Goal: Information Seeking & Learning: Check status

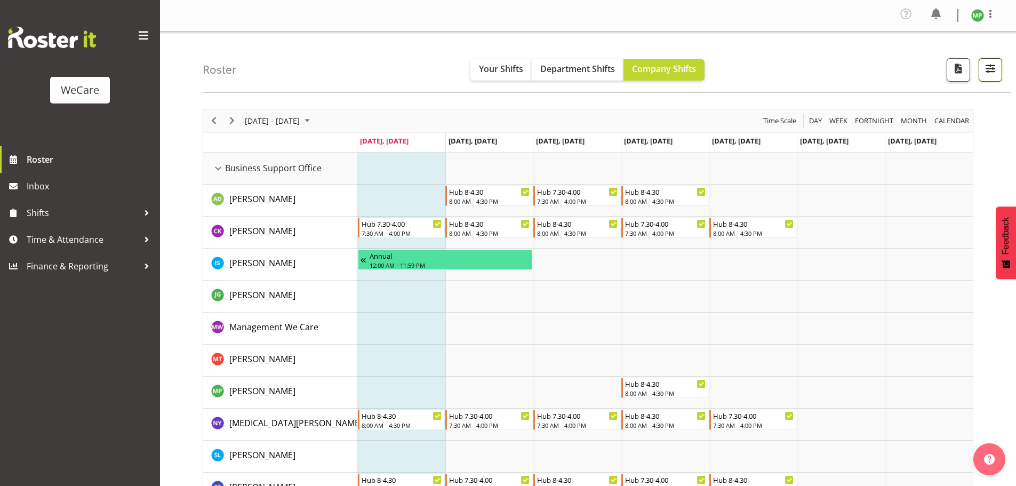
click at [999, 75] on button "button" at bounding box center [989, 69] width 23 height 23
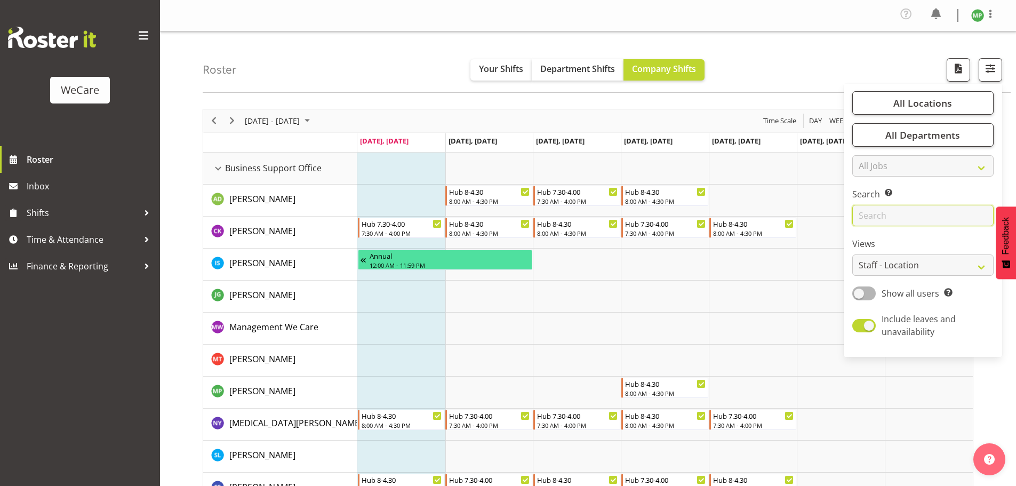
click at [919, 207] on input "text" at bounding box center [922, 215] width 141 height 21
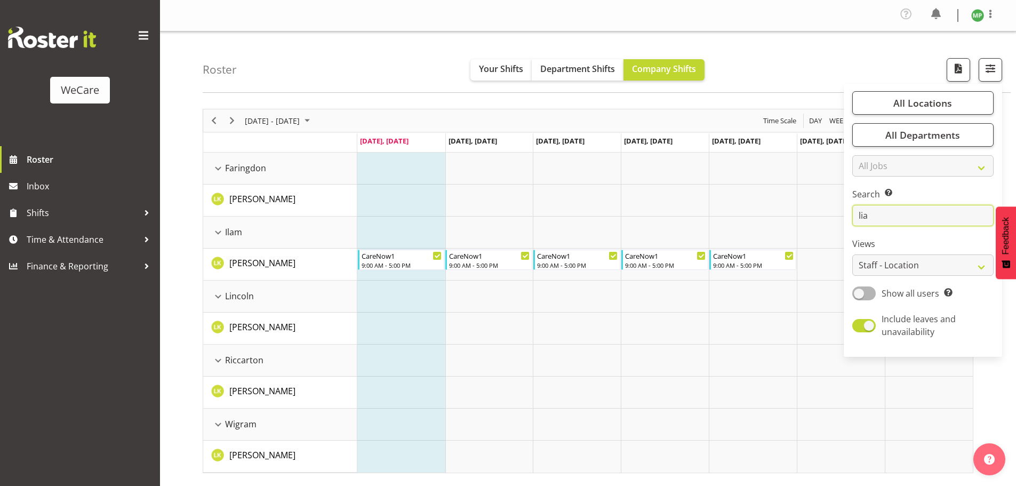
type input "lia"
click at [428, 99] on div "Roster Your Shifts Department Shifts Company Shifts All Locations Clear Busines…" at bounding box center [588, 279] width 856 height 496
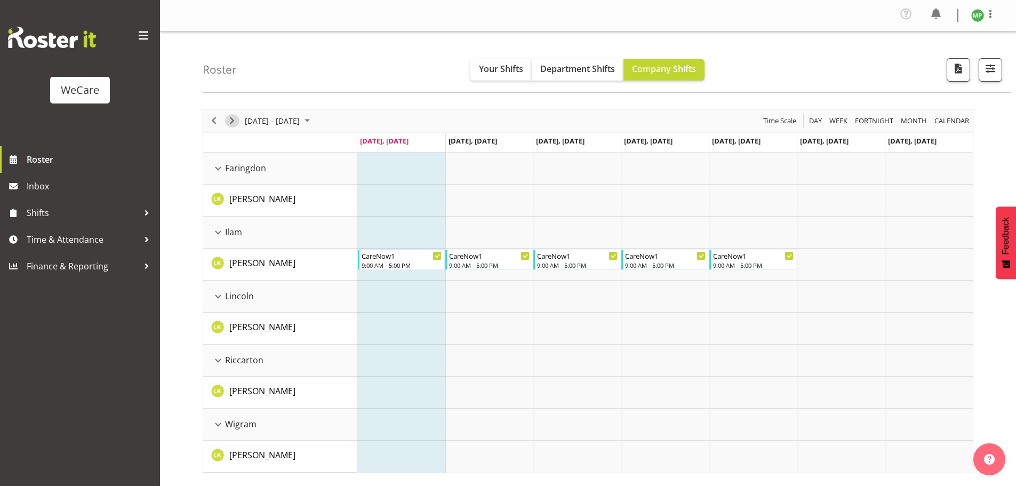
click at [231, 126] on span "Next" at bounding box center [232, 120] width 13 height 13
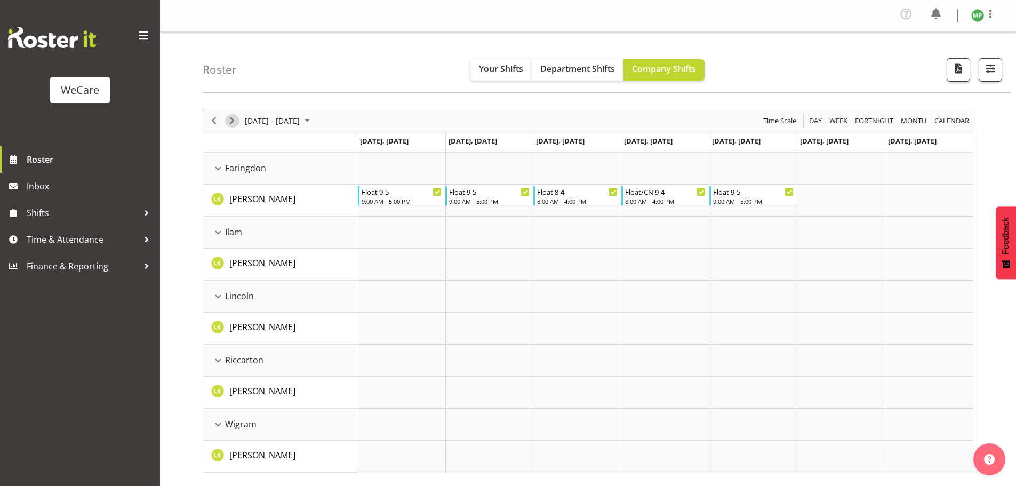
click at [231, 126] on span "Next" at bounding box center [232, 120] width 13 height 13
click at [231, 125] on span "Next" at bounding box center [232, 120] width 13 height 13
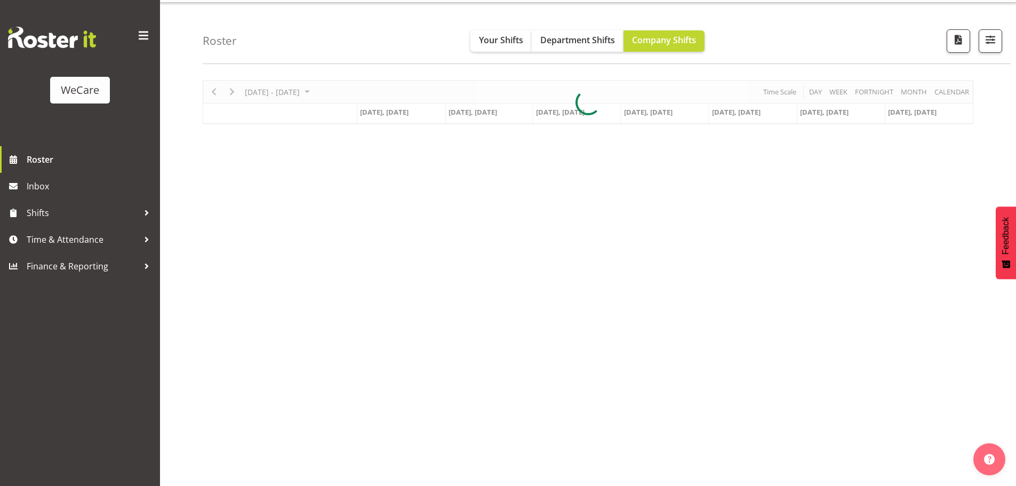
scroll to position [42, 0]
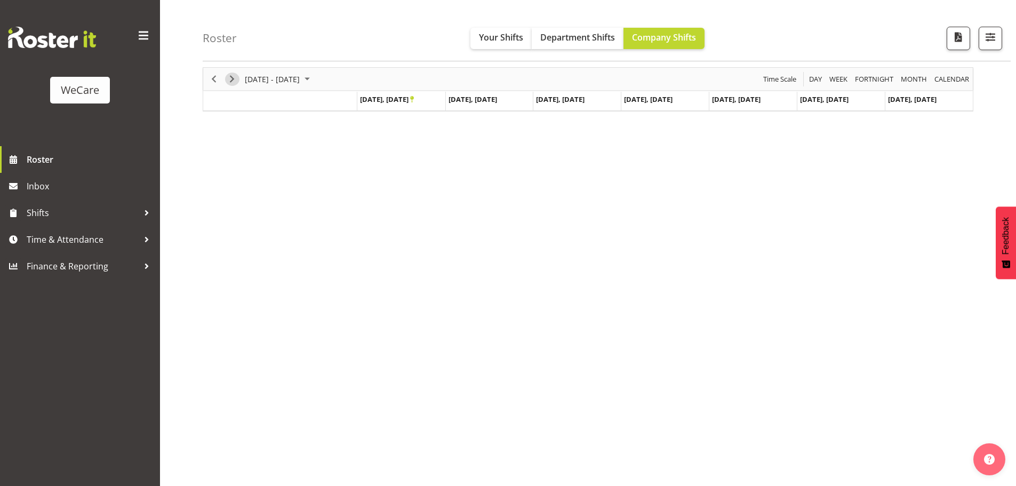
click at [229, 83] on span "Next" at bounding box center [232, 79] width 13 height 13
click at [216, 80] on span "Previous" at bounding box center [213, 79] width 13 height 13
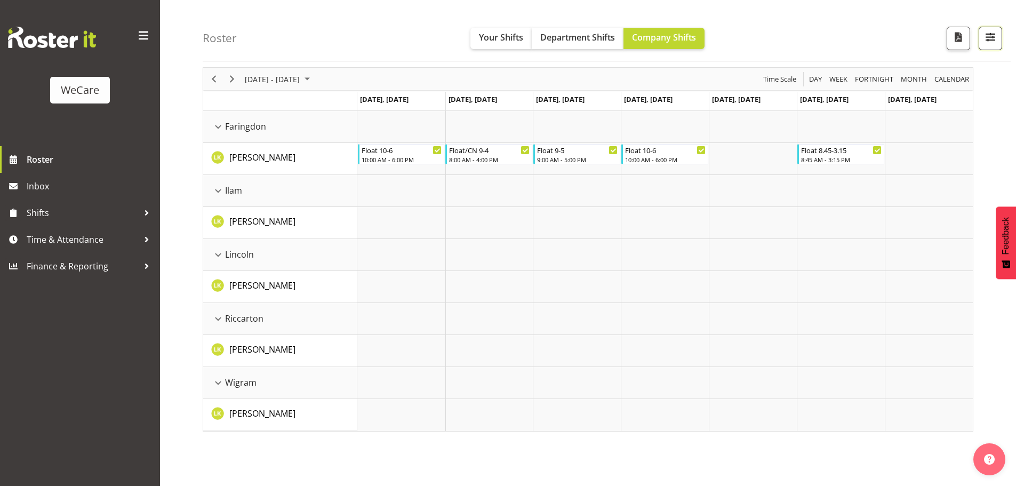
click at [985, 42] on span "button" at bounding box center [990, 37] width 14 height 14
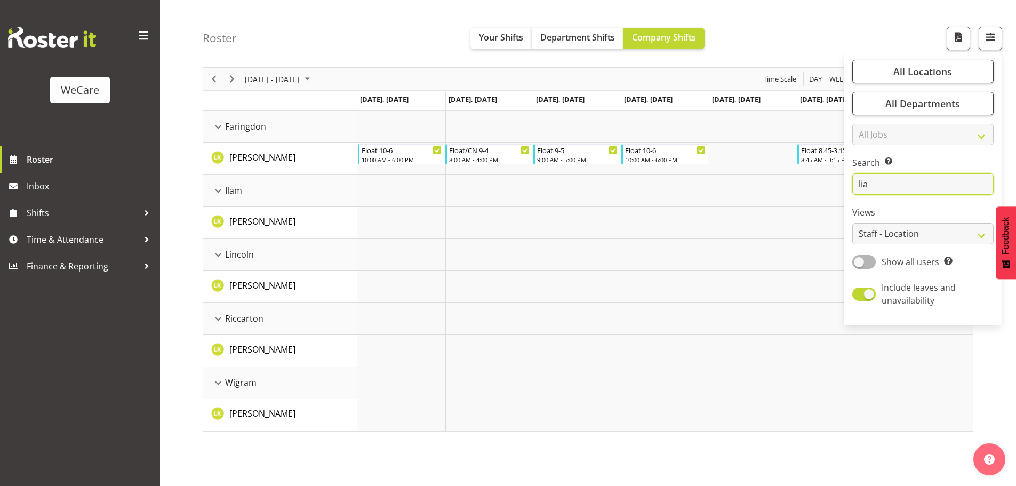
drag, startPoint x: 888, startPoint y: 180, endPoint x: 835, endPoint y: 182, distance: 52.3
click at [835, 182] on div "Roster Your Shifts Department Shifts Company Shifts All Locations Clear Busines…" at bounding box center [588, 238] width 856 height 496
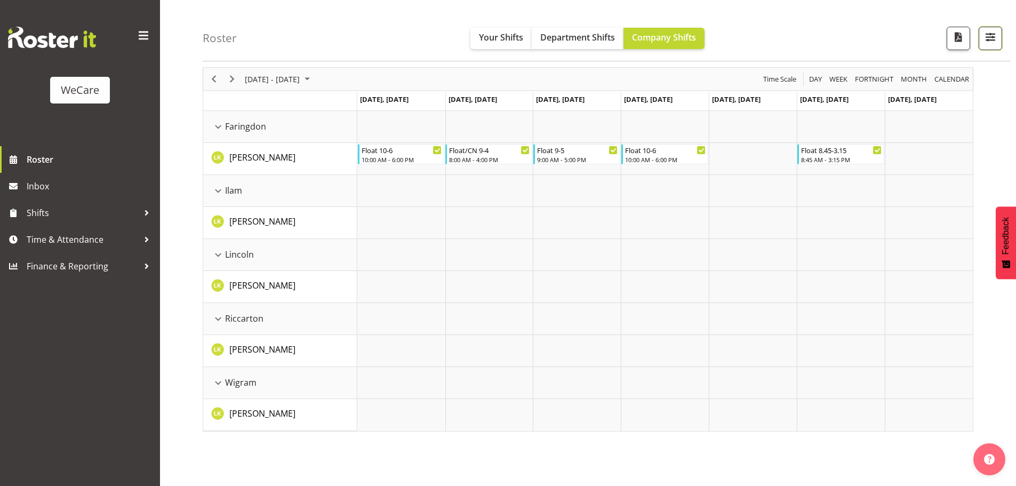
click at [990, 39] on span "button" at bounding box center [990, 37] width 14 height 14
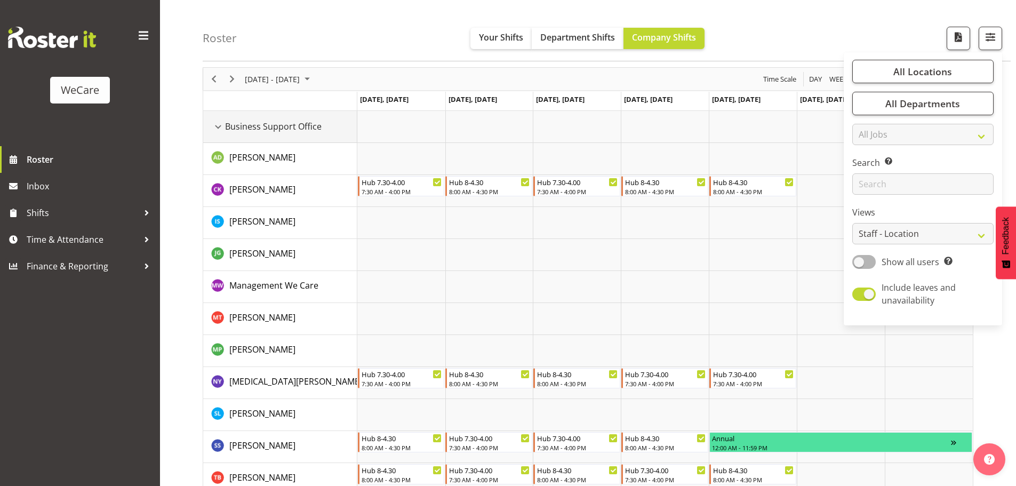
click at [221, 129] on div "Business Support Office resource" at bounding box center [218, 127] width 14 height 14
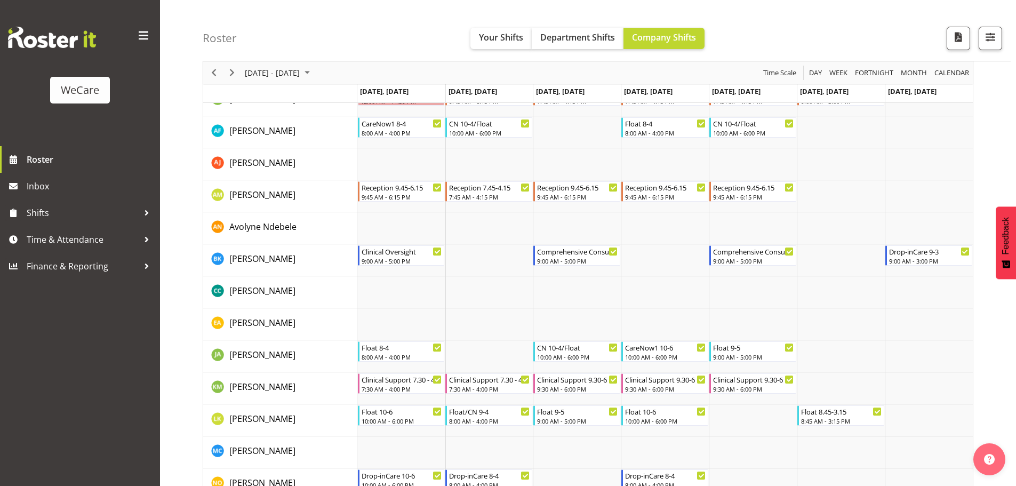
scroll to position [148, 0]
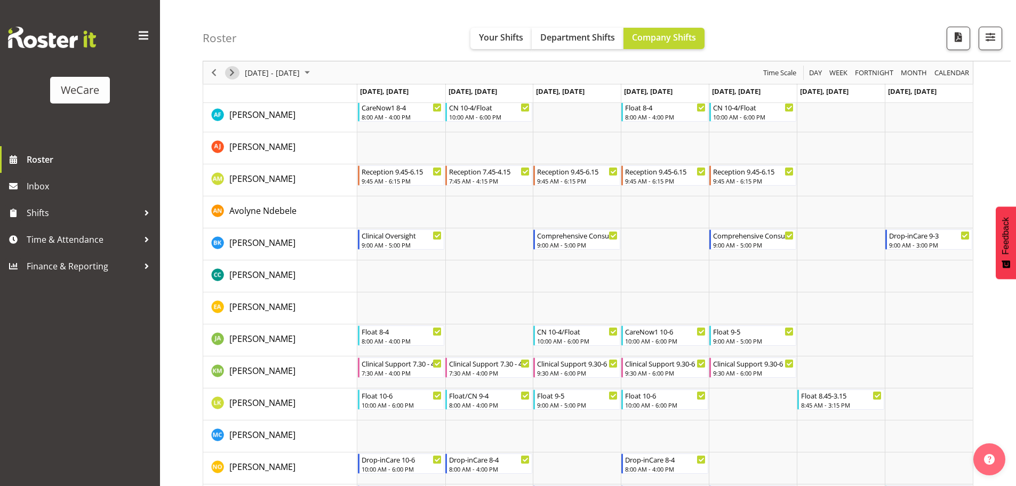
click at [237, 74] on span "Next" at bounding box center [232, 72] width 13 height 13
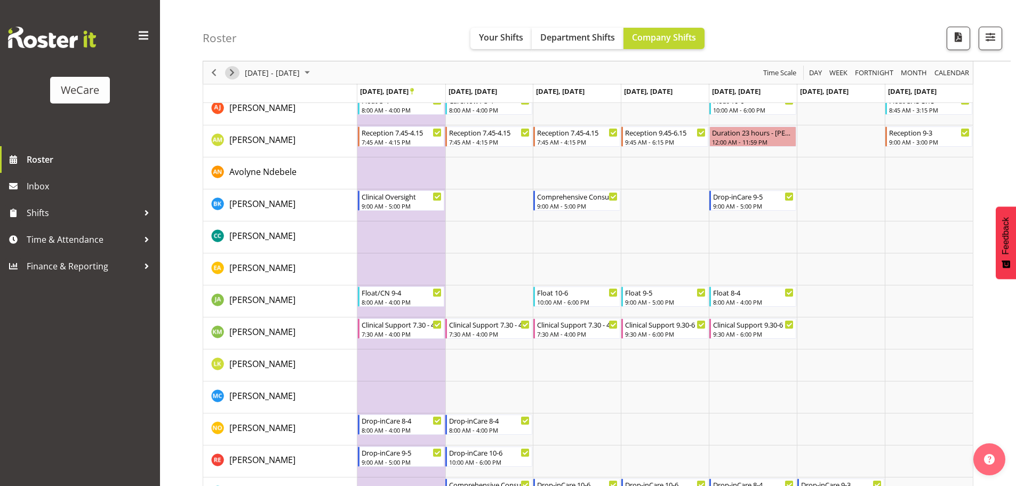
scroll to position [202, 0]
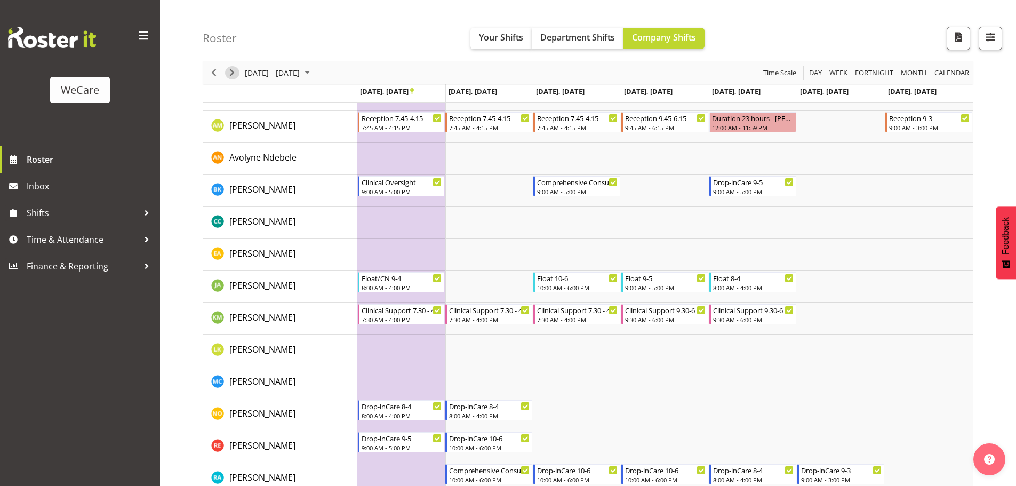
click at [235, 73] on span "Next" at bounding box center [232, 72] width 13 height 13
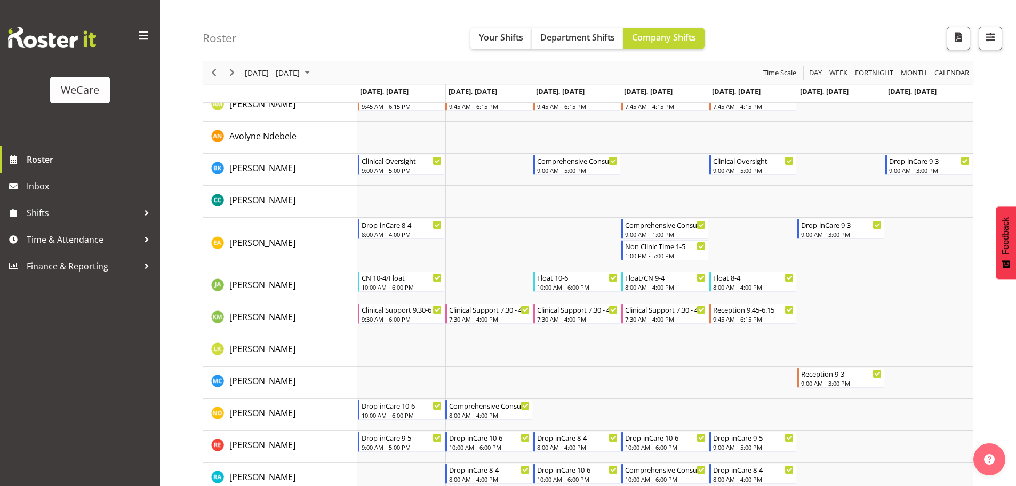
scroll to position [628, 0]
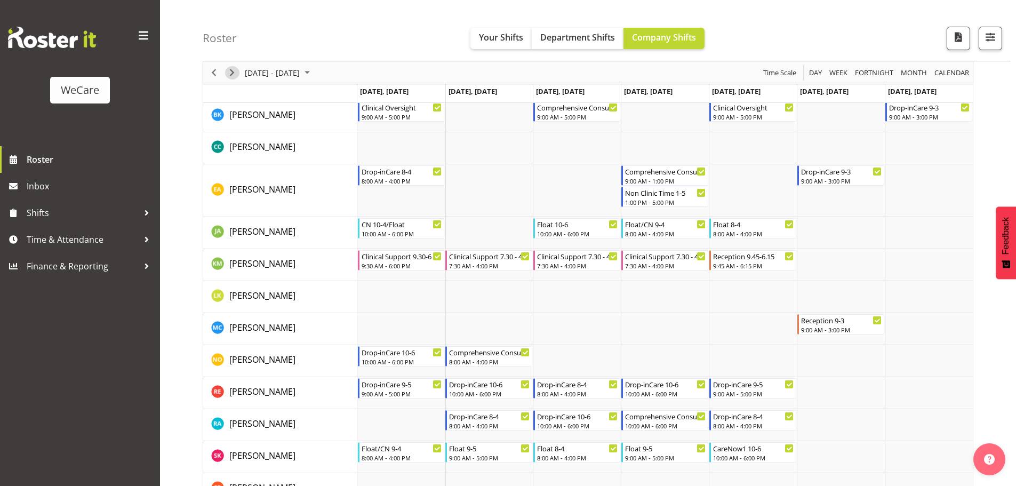
click at [237, 73] on span "Next" at bounding box center [232, 72] width 13 height 13
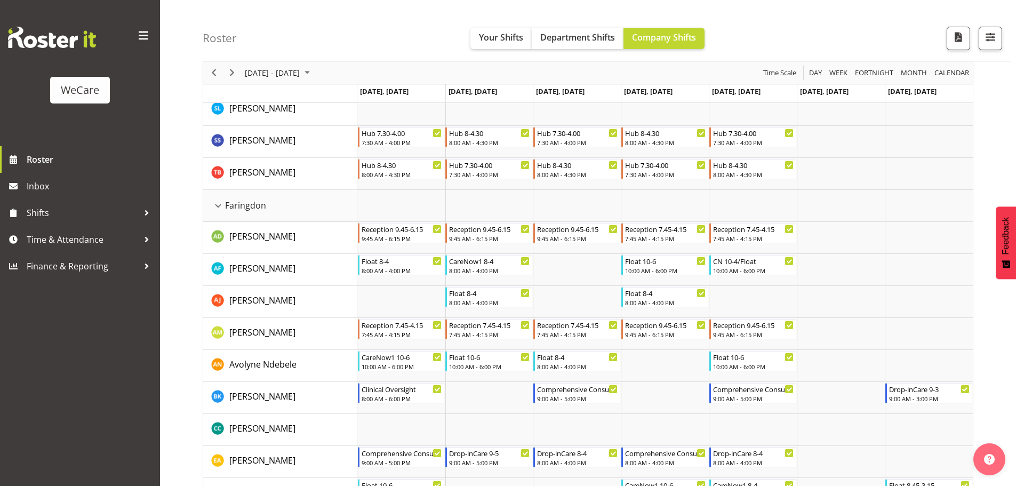
scroll to position [308, 0]
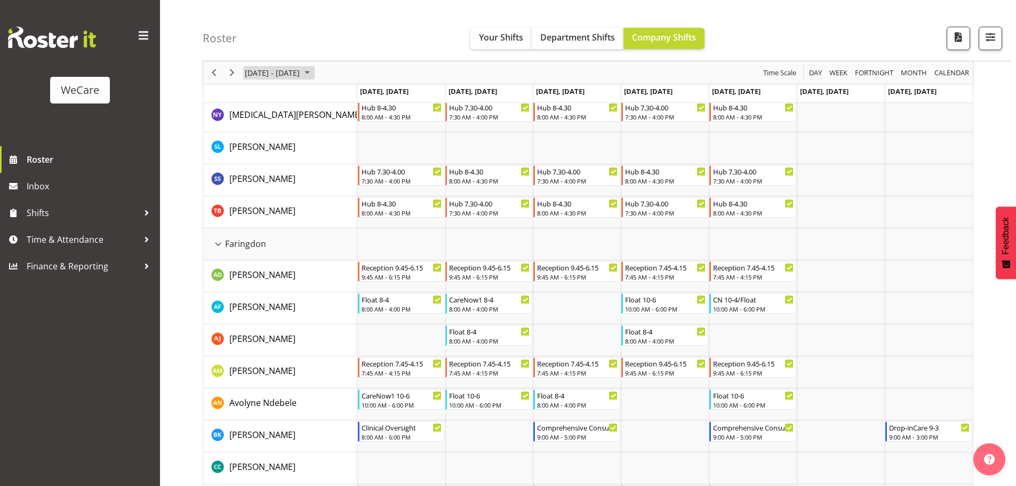
click at [301, 73] on span "[DATE] - [DATE]" at bounding box center [272, 72] width 57 height 13
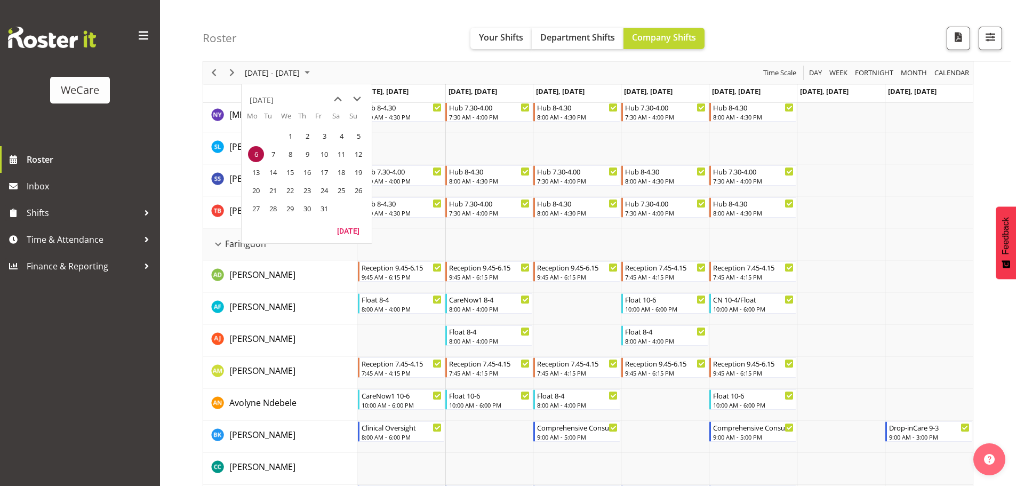
click at [356, 26] on div "Roster Your Shifts Department Shifts Company Shifts All Locations Clear Busines…" at bounding box center [607, 30] width 808 height 61
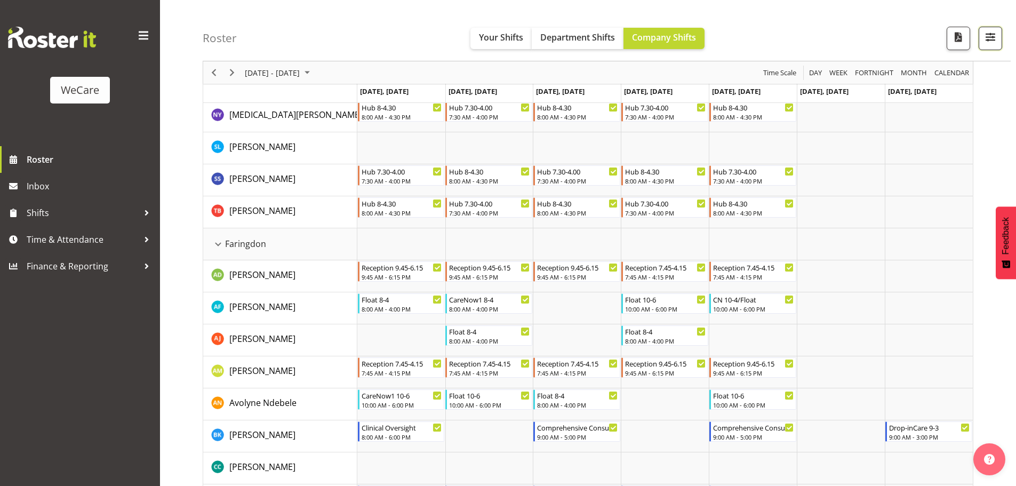
click at [987, 33] on span "button" at bounding box center [990, 37] width 14 height 14
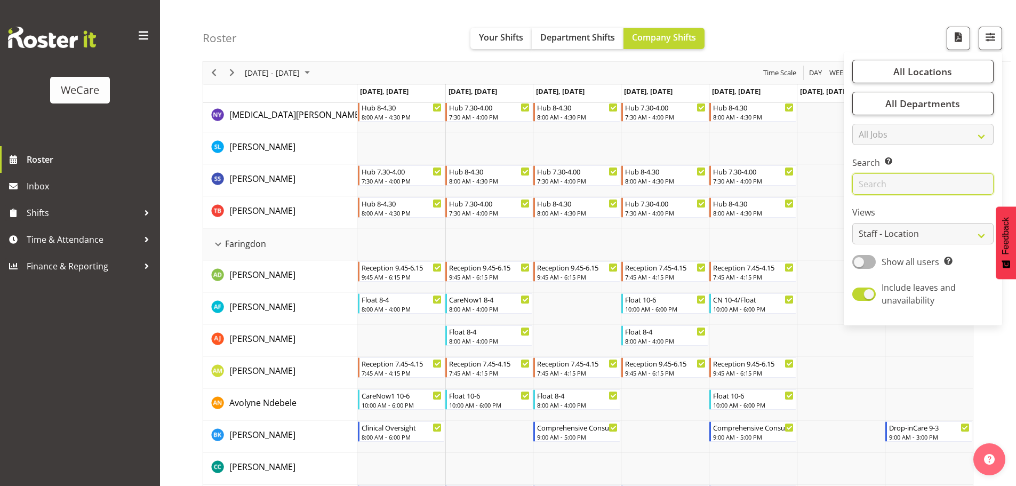
click at [906, 188] on input "text" at bounding box center [922, 183] width 141 height 21
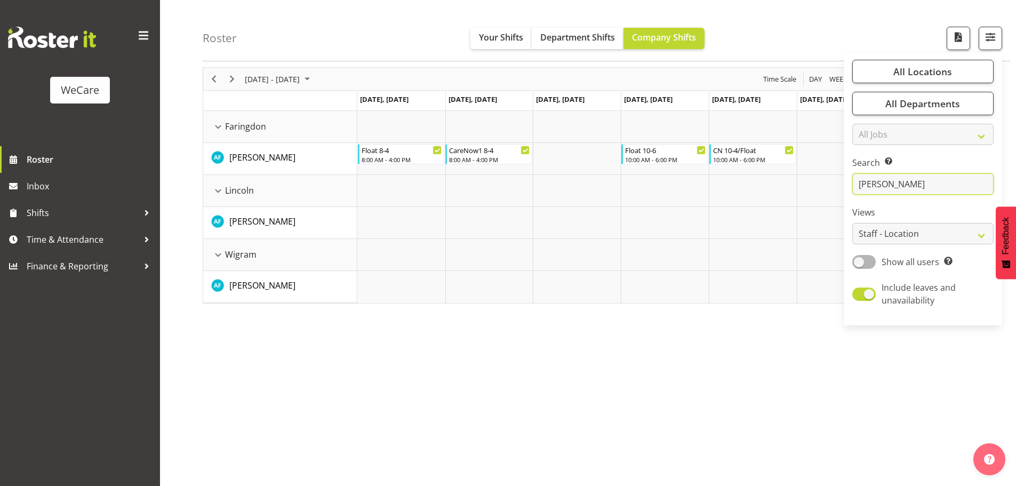
scroll to position [42, 0]
click at [292, 35] on div "Roster Your Shifts Department Shifts Company Shifts All Locations Clear Busines…" at bounding box center [607, 30] width 808 height 61
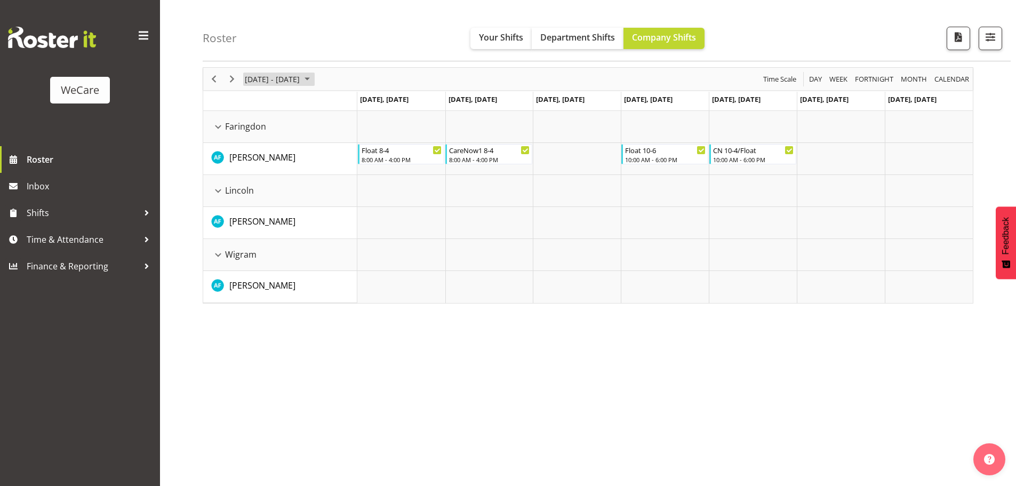
click at [301, 80] on span "[DATE] - [DATE]" at bounding box center [272, 79] width 57 height 13
click at [339, 25] on div "Roster Your Shifts Department Shifts Company Shifts All Locations Clear Busines…" at bounding box center [607, 30] width 808 height 61
click at [236, 79] on span "Next" at bounding box center [232, 79] width 13 height 13
click at [993, 31] on span "button" at bounding box center [990, 37] width 14 height 14
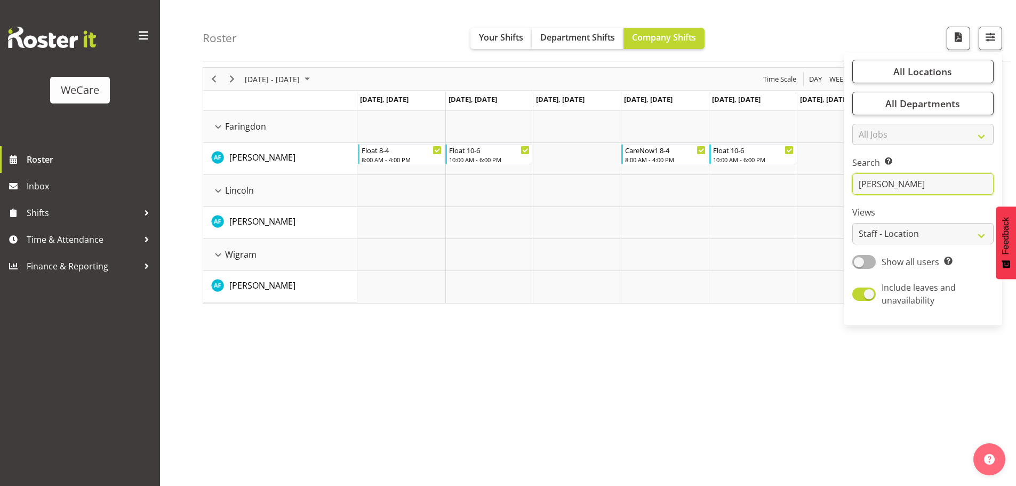
drag, startPoint x: 864, startPoint y: 181, endPoint x: 806, endPoint y: 178, distance: 58.2
click at [811, 183] on div "Roster Your Shifts Department Shifts Company Shifts All Locations Clear Busines…" at bounding box center [588, 238] width 856 height 496
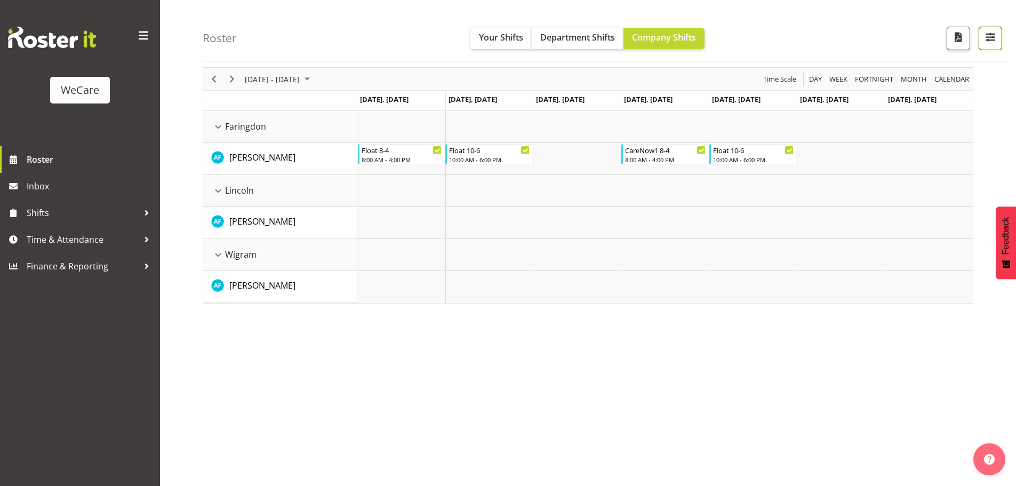
click at [1000, 29] on button "button" at bounding box center [989, 38] width 23 height 23
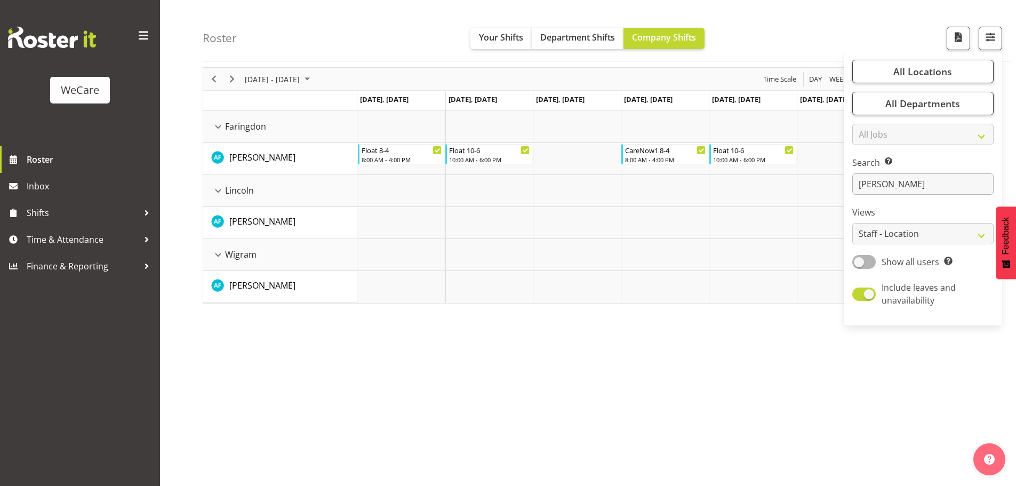
drag, startPoint x: 890, startPoint y: 195, endPoint x: 888, endPoint y: 183, distance: 11.9
click at [888, 191] on div "All Locations Clear Business Support Office [GEOGRAPHIC_DATA] Ilam [GEOGRAPHIC_…" at bounding box center [922, 189] width 158 height 264
drag, startPoint x: 886, startPoint y: 183, endPoint x: 861, endPoint y: 183, distance: 25.1
click at [866, 183] on input "[PERSON_NAME]" at bounding box center [922, 183] width 141 height 21
type input "a"
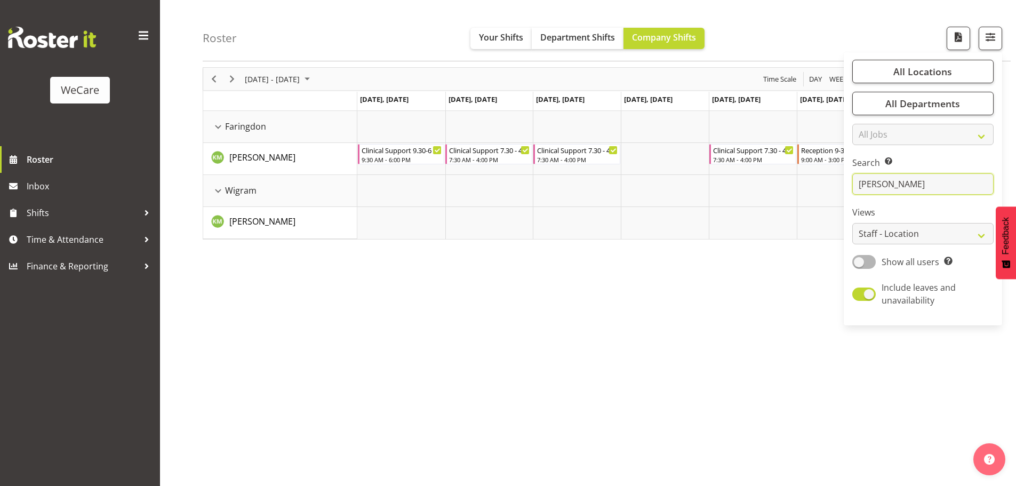
type input "[PERSON_NAME]"
click at [742, 254] on div "[DATE] - [DATE] [DATE] Day Week Fortnight Month calendar Month Agenda Time Scal…" at bounding box center [609, 272] width 813 height 427
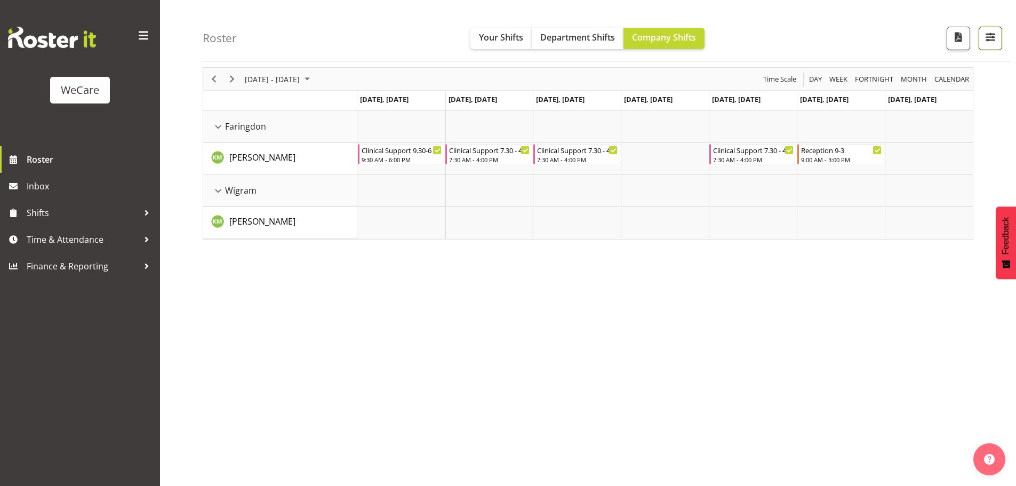
click at [986, 36] on span "button" at bounding box center [990, 37] width 14 height 14
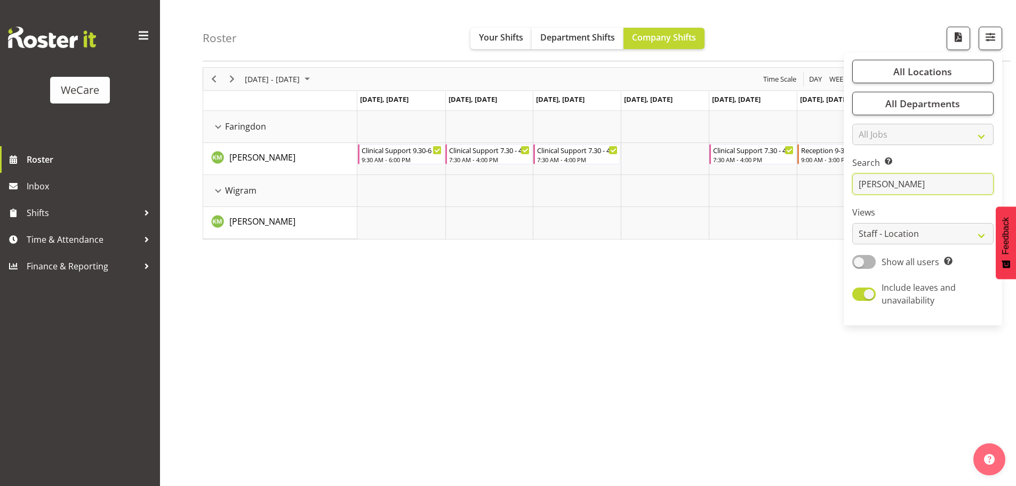
drag, startPoint x: 889, startPoint y: 180, endPoint x: 826, endPoint y: 176, distance: 63.0
click at [832, 178] on div "Roster Your Shifts Department Shifts Company Shifts All Locations Clear Busines…" at bounding box center [588, 238] width 856 height 496
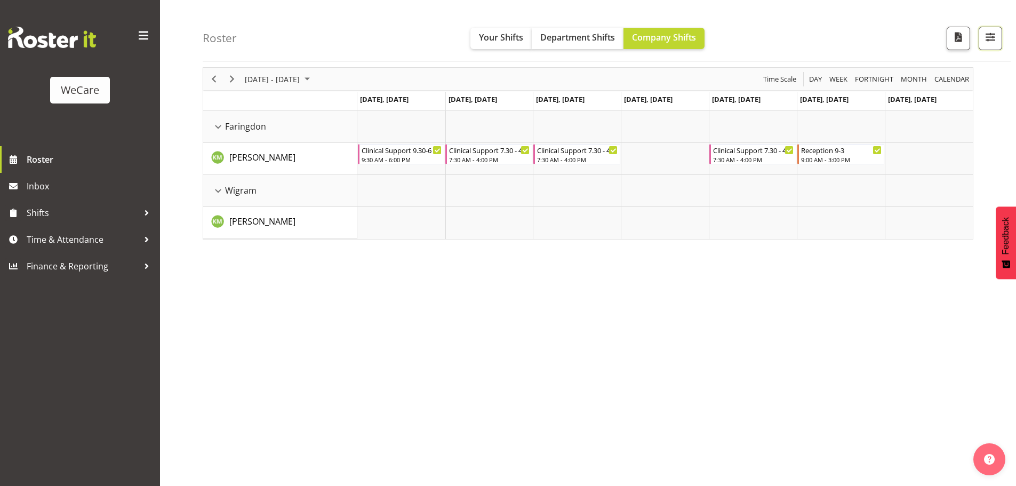
click at [994, 41] on span "button" at bounding box center [990, 37] width 14 height 14
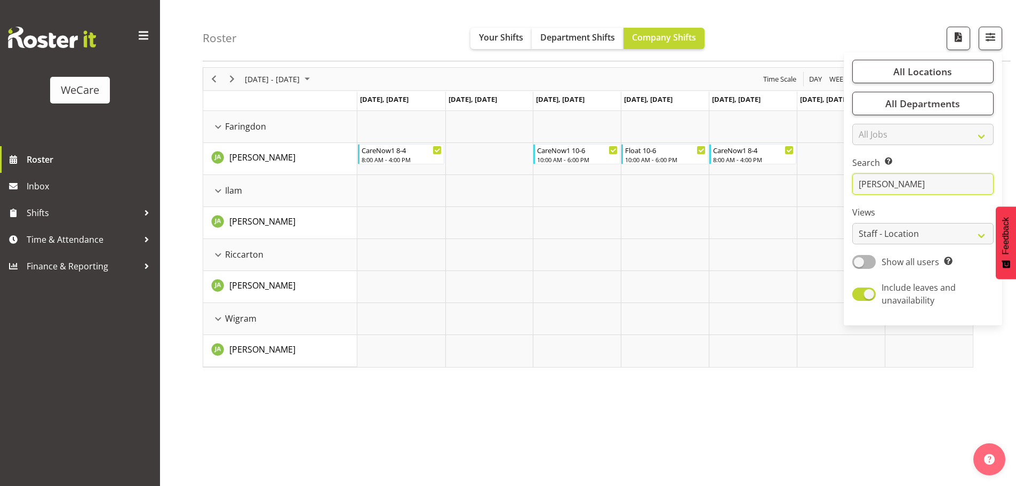
type input "[PERSON_NAME]"
click at [345, 25] on div "Roster Your Shifts Department Shifts Company Shifts All Locations Clear Busines…" at bounding box center [607, 30] width 808 height 61
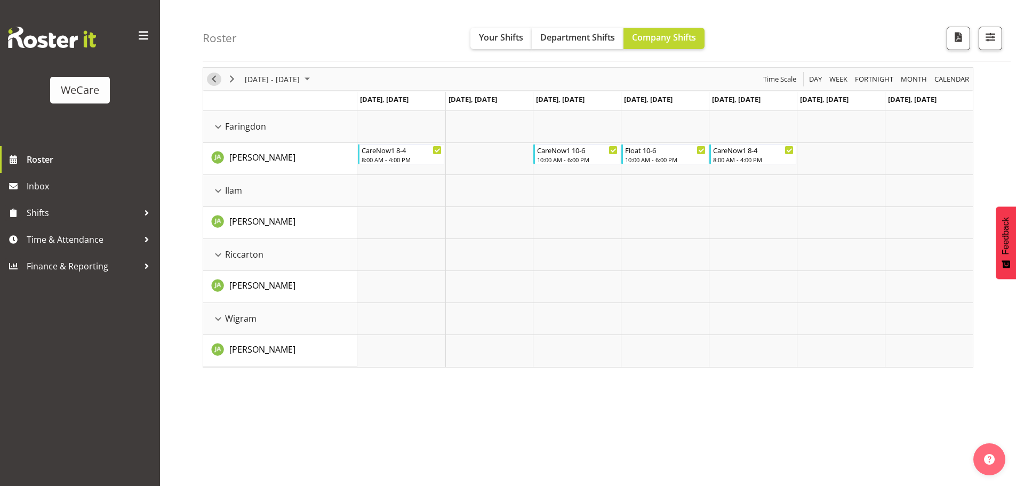
click at [214, 80] on span "Previous" at bounding box center [213, 79] width 13 height 13
click at [985, 36] on span "button" at bounding box center [990, 37] width 14 height 14
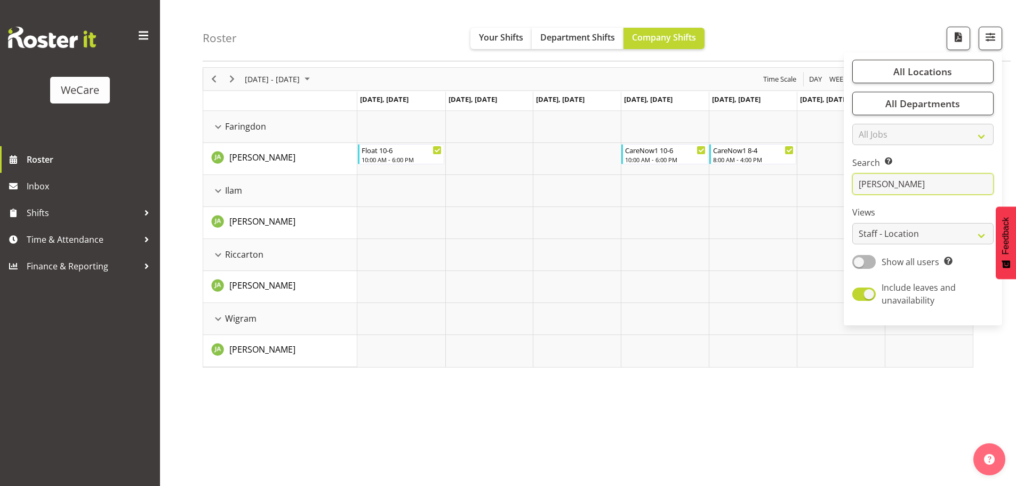
drag, startPoint x: 918, startPoint y: 183, endPoint x: 824, endPoint y: 181, distance: 94.4
click at [824, 182] on div "Roster Your Shifts Department Shifts Company Shifts All Locations Clear Busines…" at bounding box center [588, 238] width 856 height 496
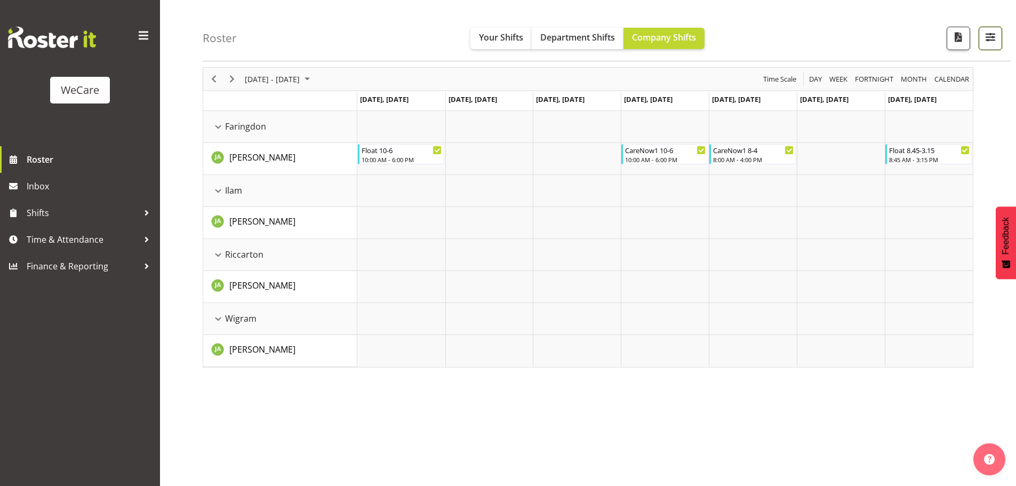
click at [1000, 40] on button "button" at bounding box center [989, 38] width 23 height 23
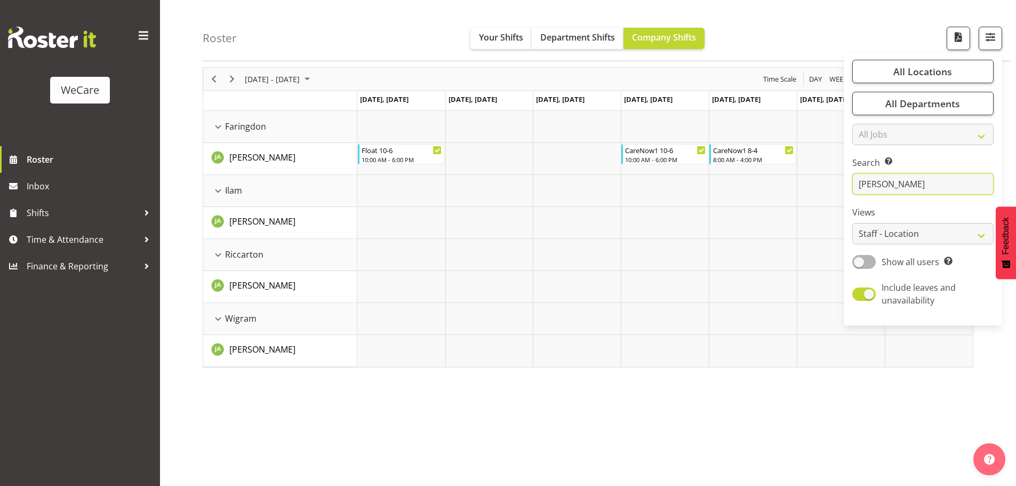
click at [895, 184] on input "[PERSON_NAME]" at bounding box center [922, 183] width 141 height 21
drag, startPoint x: 835, startPoint y: 183, endPoint x: 818, endPoint y: 183, distance: 17.1
click at [819, 183] on div "Roster Your Shifts Department Shifts Company Shifts All Locations Clear Busines…" at bounding box center [588, 238] width 856 height 496
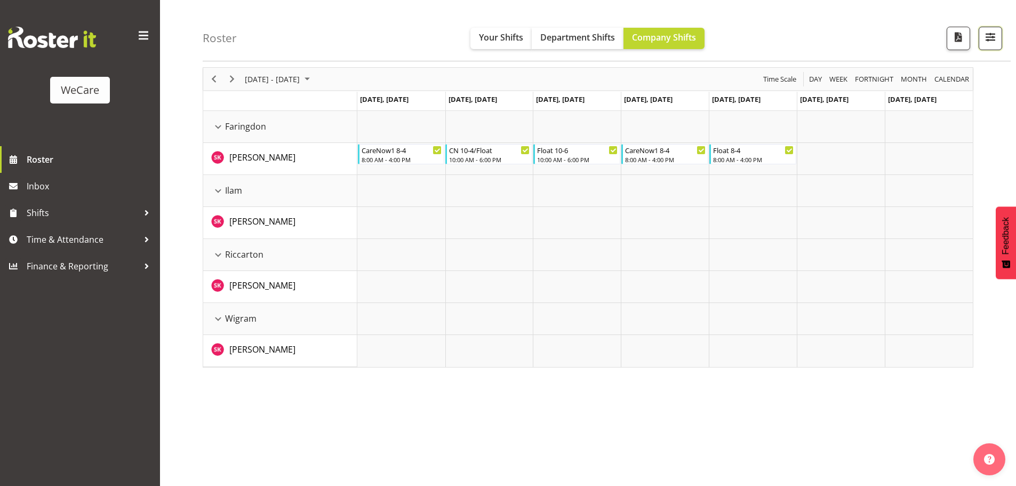
click at [989, 30] on span "button" at bounding box center [990, 37] width 14 height 14
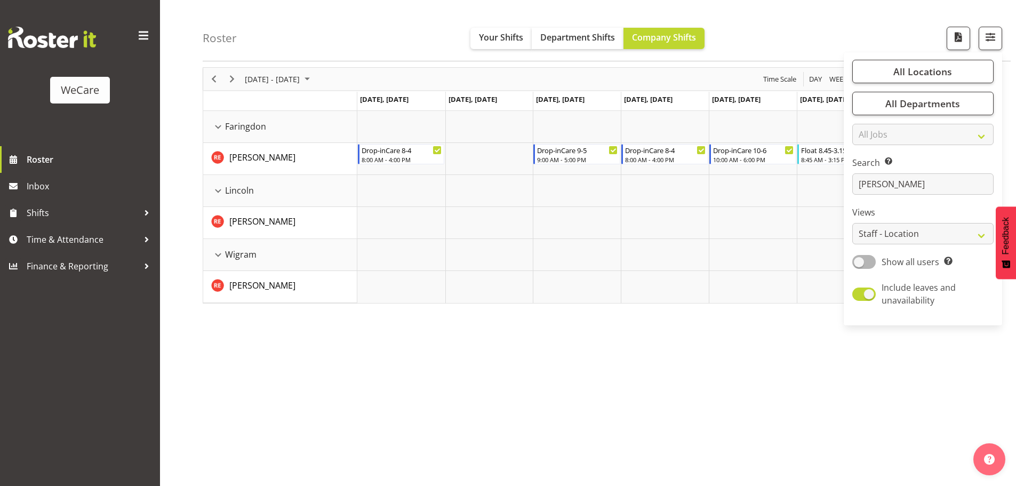
drag, startPoint x: 505, startPoint y: 364, endPoint x: 451, endPoint y: 306, distance: 79.6
click at [505, 361] on div "[DATE] - [DATE] [DATE] Day Week Fortnight Month calendar Month Agenda Time Scal…" at bounding box center [609, 272] width 813 height 427
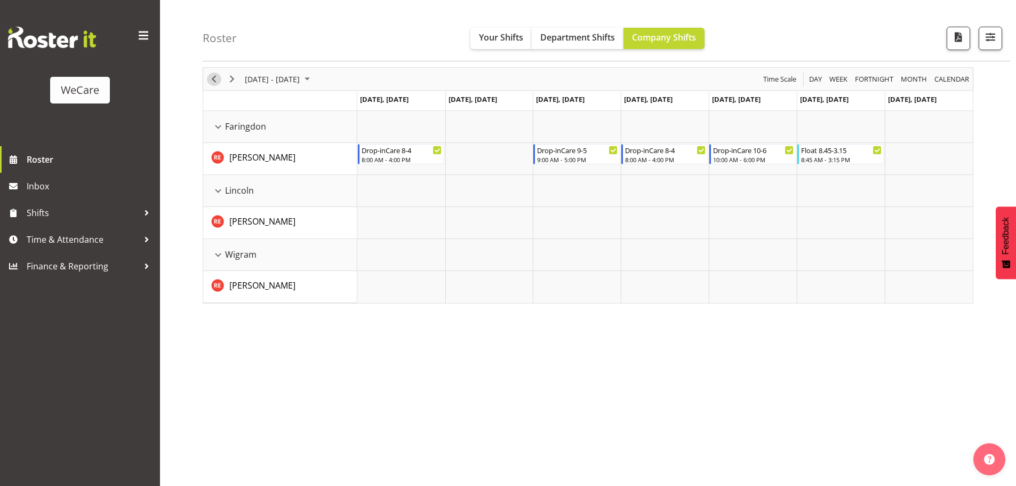
click at [212, 76] on span "Previous" at bounding box center [213, 79] width 13 height 13
click at [990, 37] on span "button" at bounding box center [990, 37] width 14 height 14
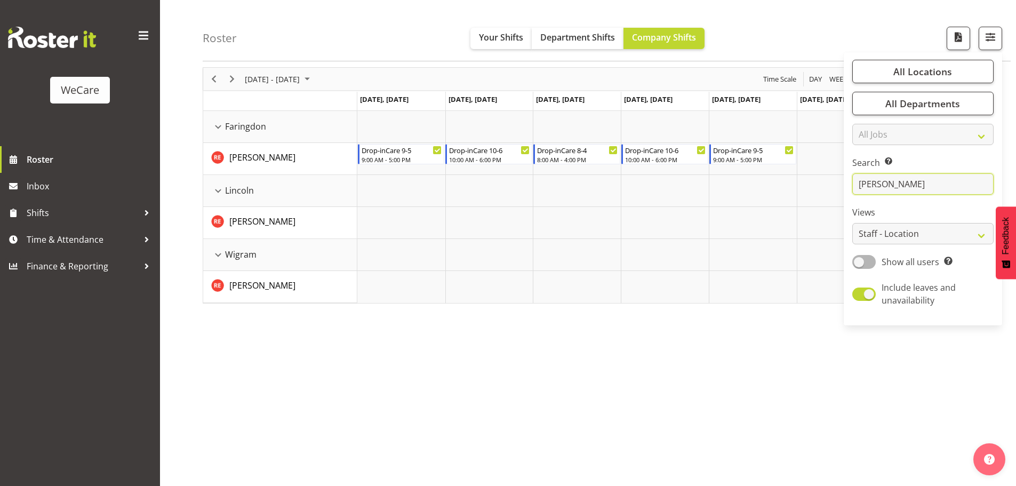
drag, startPoint x: 889, startPoint y: 190, endPoint x: 858, endPoint y: 192, distance: 31.0
click at [858, 192] on div "Roster Your Shifts Department Shifts Company Shifts All Locations Clear Busines…" at bounding box center [588, 238] width 856 height 496
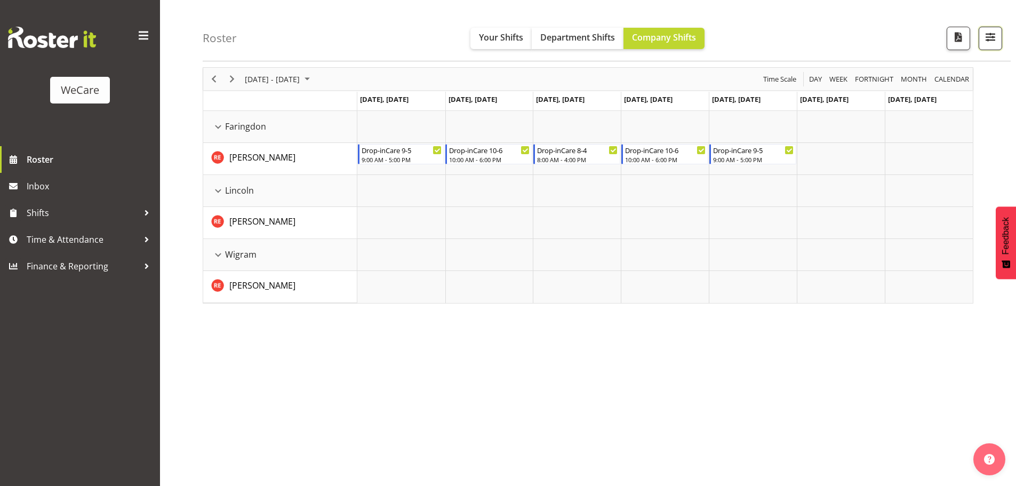
click at [983, 34] on button "button" at bounding box center [989, 38] width 23 height 23
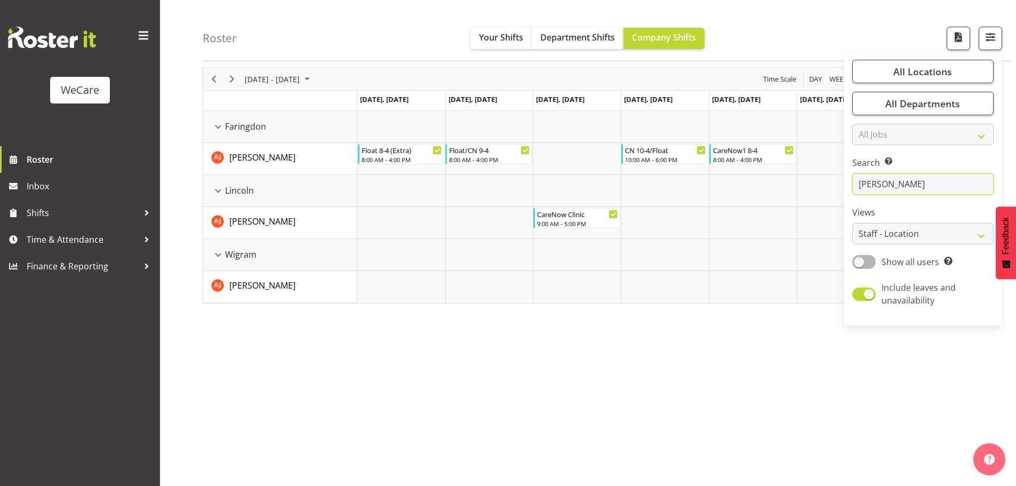
type input "[PERSON_NAME]"
